Goal: Information Seeking & Learning: Learn about a topic

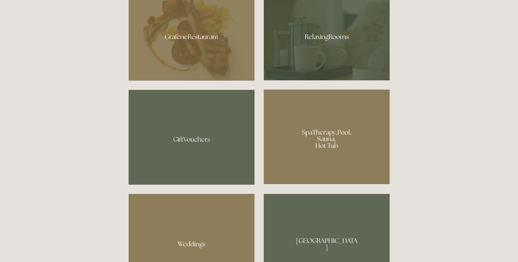
scroll to position [409, 0]
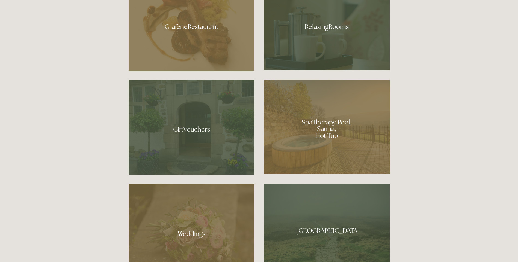
click at [309, 160] on div at bounding box center [327, 127] width 126 height 95
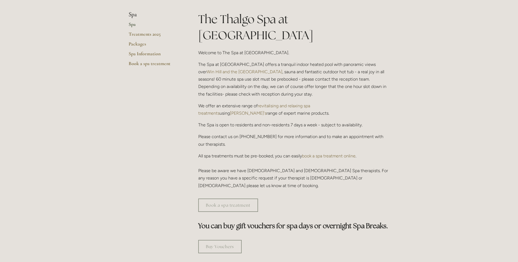
scroll to position [109, 0]
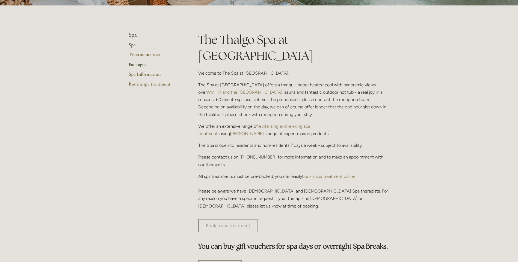
click at [138, 64] on link "Packages" at bounding box center [155, 66] width 52 height 10
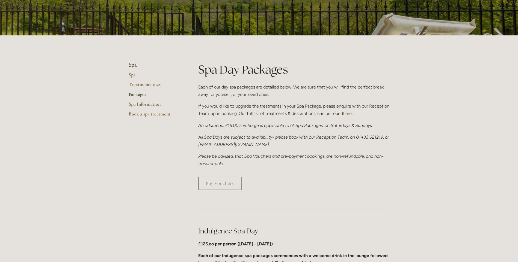
scroll to position [27, 0]
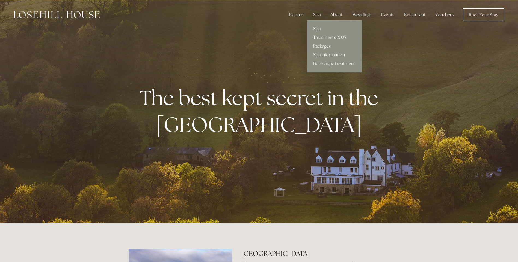
click at [317, 14] on div "Spa" at bounding box center [317, 14] width 16 height 11
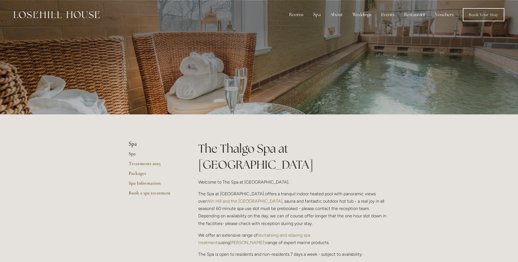
click at [371, 68] on p at bounding box center [258, 57] width 243 height 22
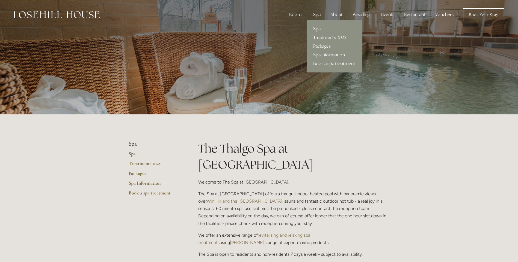
click at [319, 29] on link "Spa" at bounding box center [333, 29] width 55 height 9
click at [325, 54] on link "Spa Information" at bounding box center [333, 55] width 55 height 9
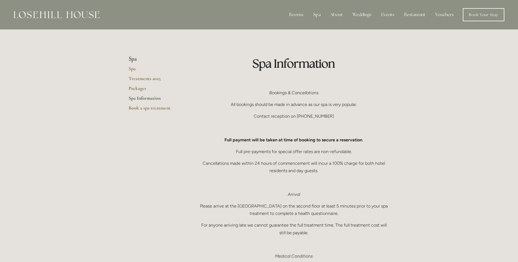
click at [317, 9] on nav "Rooms Rooms Your Stay Book a stay Offers Spa Spa" at bounding box center [302, 14] width 404 height 13
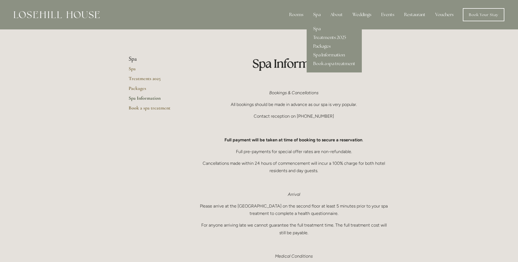
click at [317, 13] on div "Spa" at bounding box center [317, 14] width 16 height 11
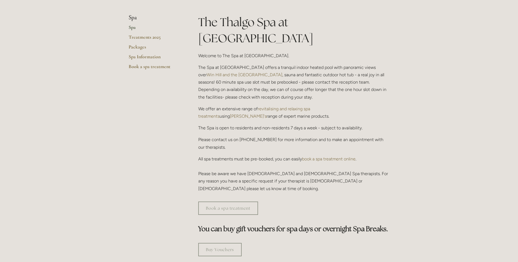
scroll to position [218, 0]
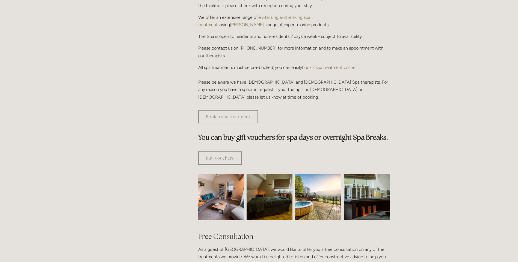
click at [222, 177] on img at bounding box center [221, 197] width 69 height 46
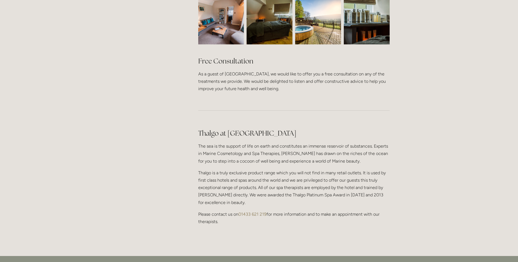
scroll to position [491, 0]
